Goal: Task Accomplishment & Management: Manage account settings

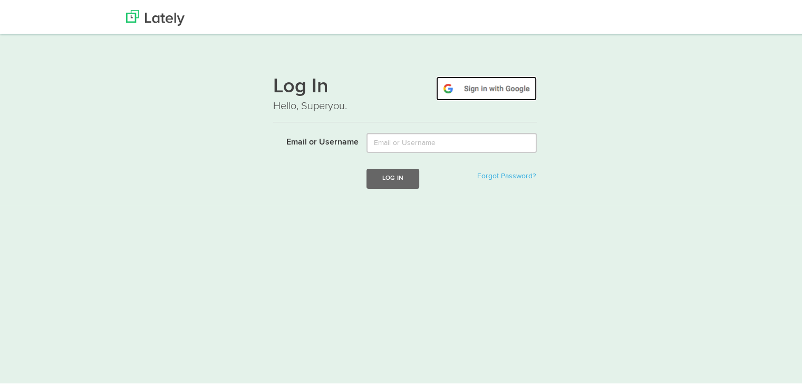
click at [494, 87] on img at bounding box center [486, 86] width 101 height 24
click at [168, 23] on img at bounding box center [155, 16] width 59 height 16
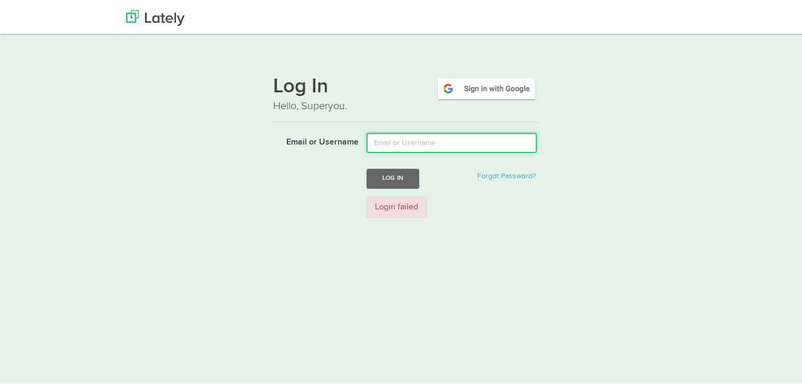
click at [443, 142] on input "Email or Username" at bounding box center [451, 141] width 170 height 20
type input "prajwalkulkarni9545266@gmail.com"
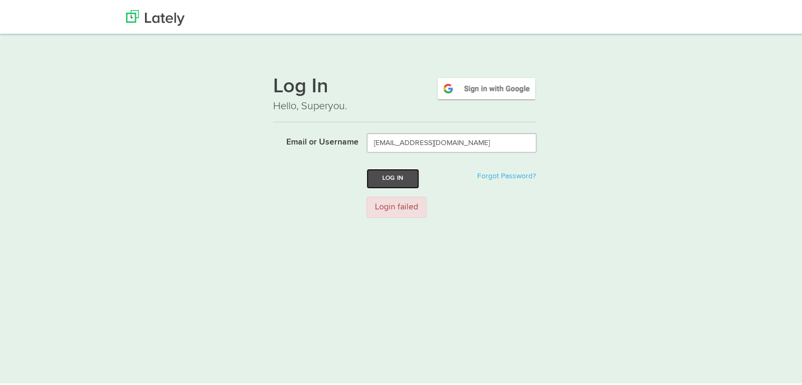
click at [405, 179] on button "Log In" at bounding box center [392, 177] width 53 height 20
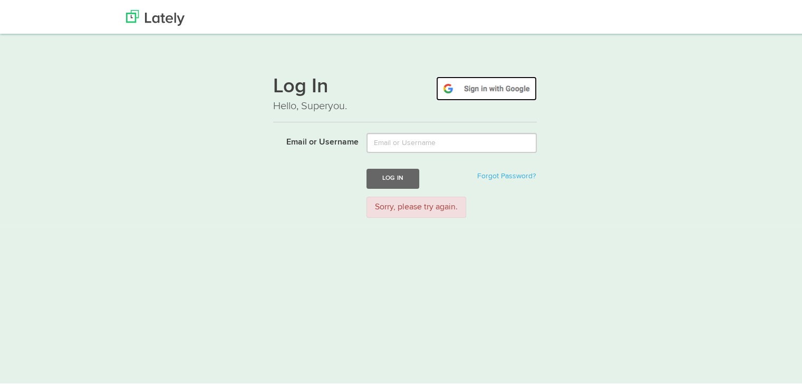
click at [454, 89] on img at bounding box center [486, 86] width 101 height 24
click at [484, 82] on img at bounding box center [486, 86] width 101 height 24
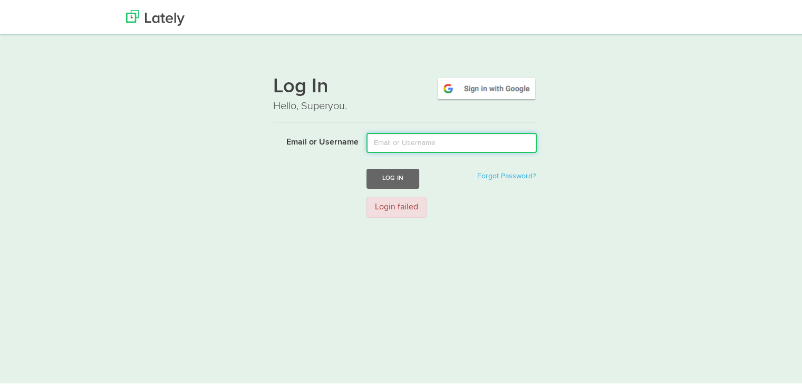
click at [386, 143] on input "Email or Username" at bounding box center [451, 141] width 170 height 20
type input "[PERSON_NAME]"
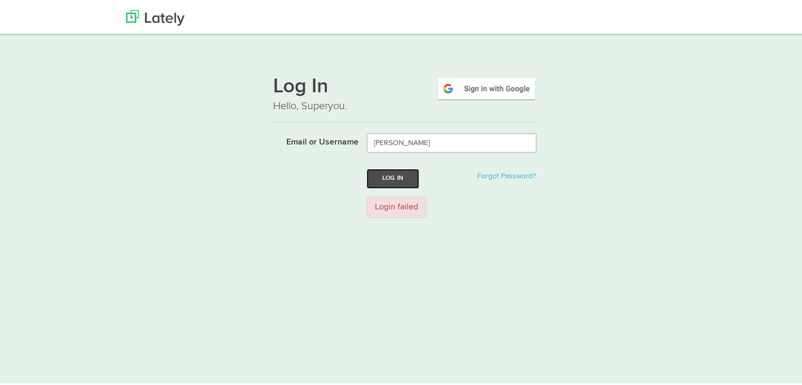
click at [398, 178] on button "Log In" at bounding box center [392, 177] width 53 height 20
